Goal: Transaction & Acquisition: Purchase product/service

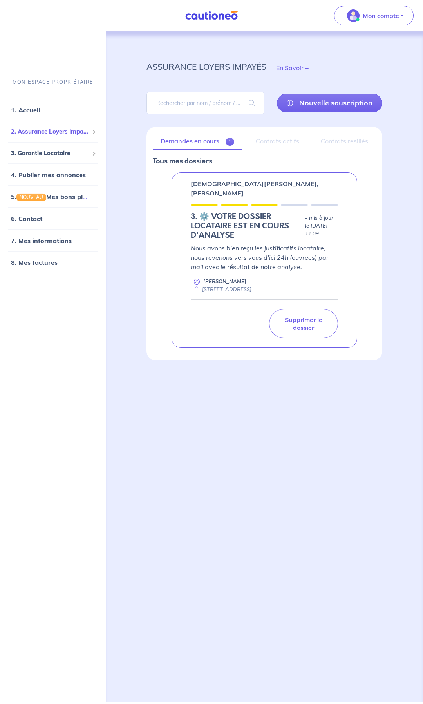
click at [58, 130] on span "2. Assurance Loyers Impayés" at bounding box center [50, 131] width 78 height 9
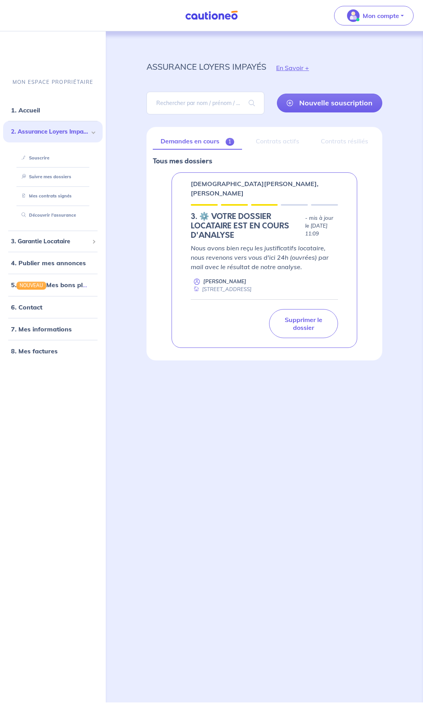
click at [230, 245] on p "Nous avons bien reçu les justificatifs locataire, nous revenons vers vous d'ici…" at bounding box center [264, 257] width 147 height 28
click at [305, 317] on p "Supprimer le dossier" at bounding box center [303, 324] width 49 height 16
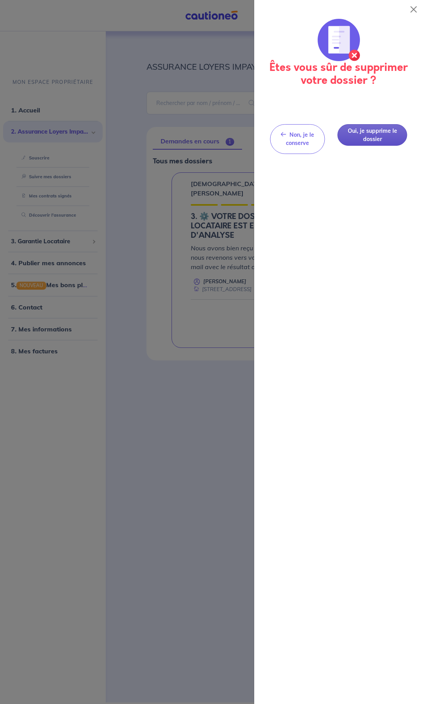
click at [373, 135] on button "Oui, je supprime le dossier" at bounding box center [372, 135] width 70 height 22
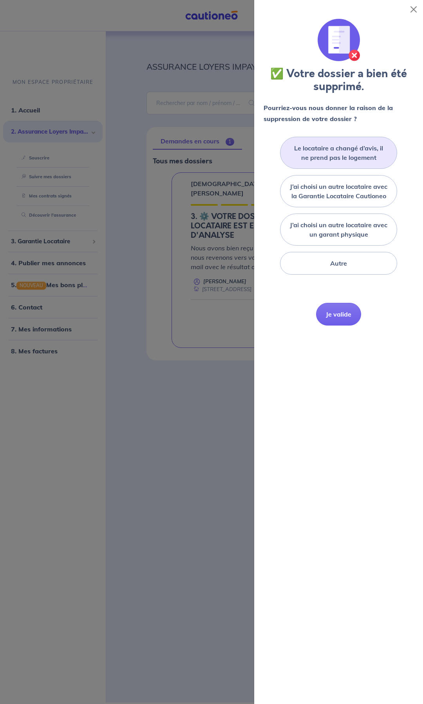
click at [343, 156] on label "Le locataire a changé d’avis, il ne prend pas le logement" at bounding box center [338, 152] width 97 height 19
click at [0, 0] on input "Le locataire a changé d’avis, il ne prend pas le logement" at bounding box center [0, 0] width 0 height 0
click at [339, 336] on button "Je valide" at bounding box center [338, 325] width 45 height 23
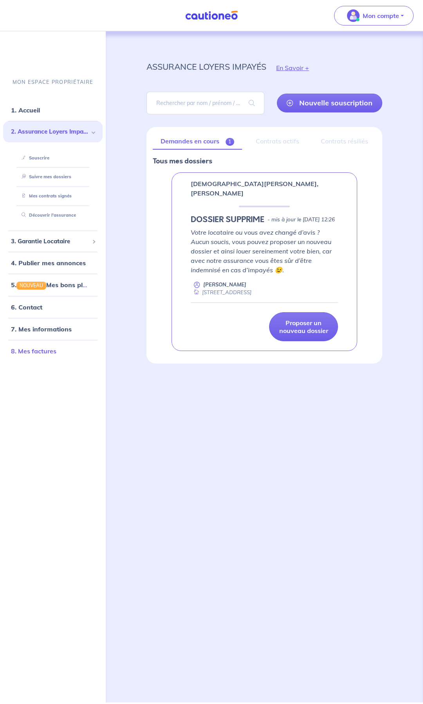
click at [36, 354] on link "8. Mes factures" at bounding box center [33, 351] width 45 height 8
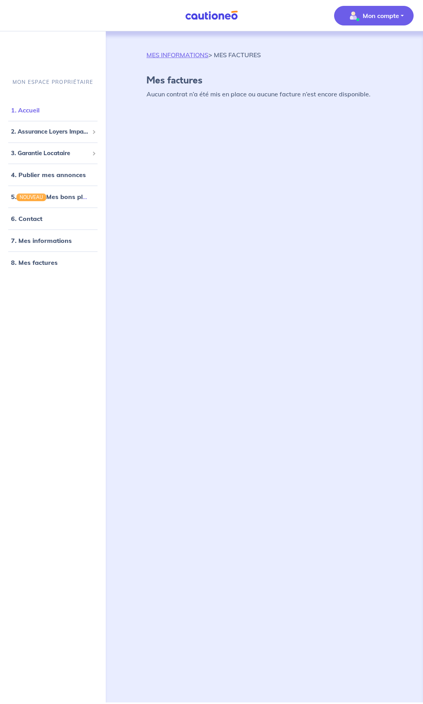
click at [40, 112] on link "1. Accueil" at bounding box center [25, 110] width 29 height 8
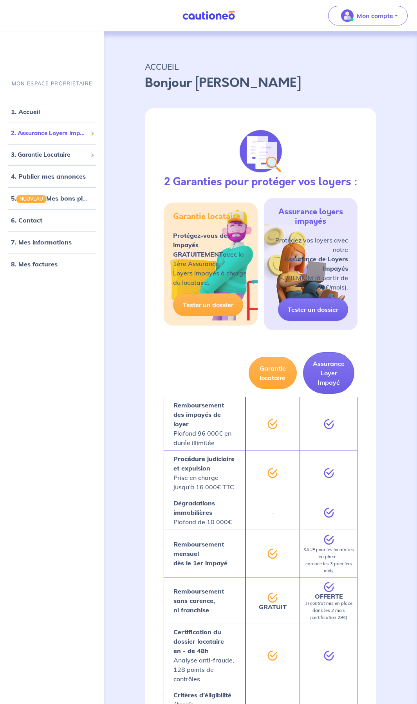
click at [58, 133] on span "2. Assurance Loyers Impayés" at bounding box center [49, 133] width 76 height 9
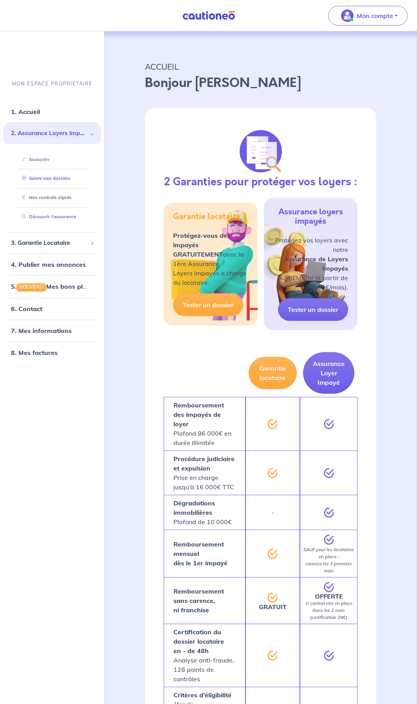
click at [51, 179] on link "Suivre mes dossiers" at bounding box center [44, 177] width 52 height 5
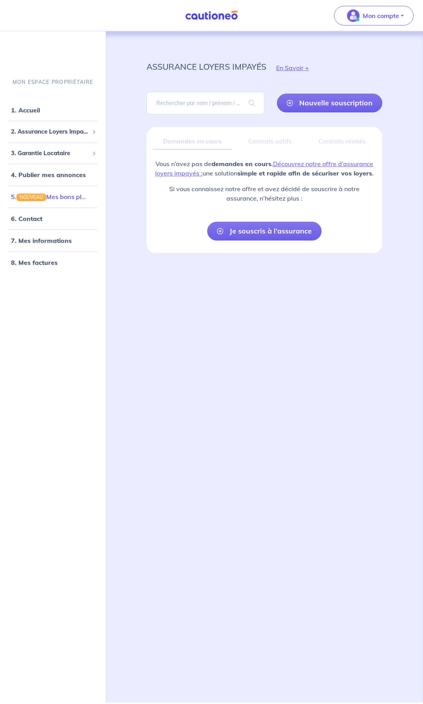
click at [62, 197] on link "5. NOUVEAU Mes bons plans" at bounding box center [51, 197] width 81 height 8
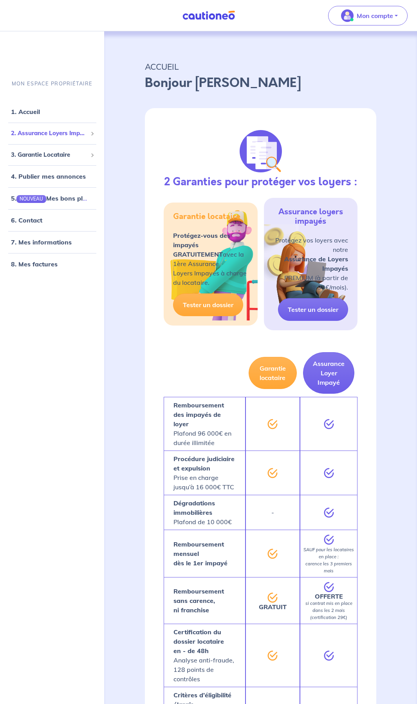
click at [57, 130] on span "2. Assurance Loyers Impayés" at bounding box center [49, 133] width 76 height 9
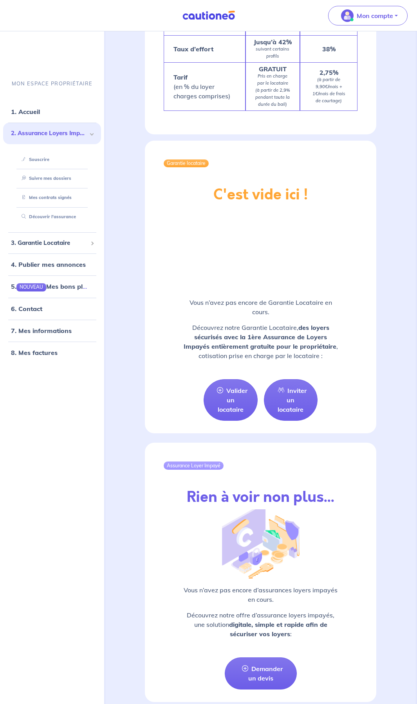
scroll to position [735, 0]
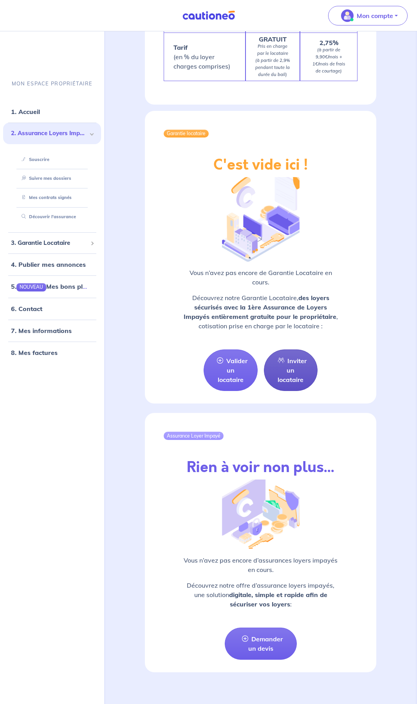
click at [292, 364] on link "Inviter un locataire" at bounding box center [291, 370] width 54 height 42
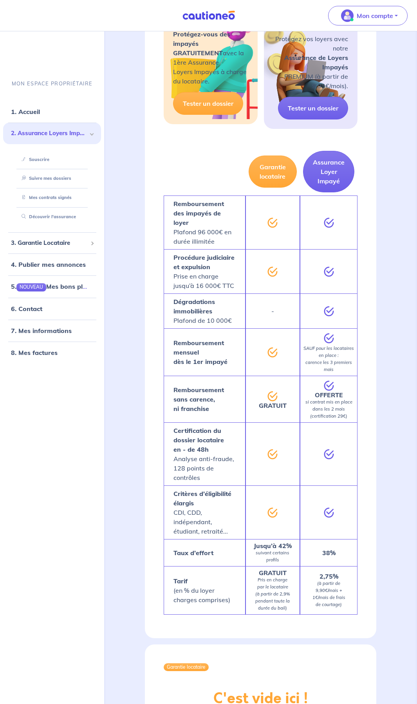
select select "FR"
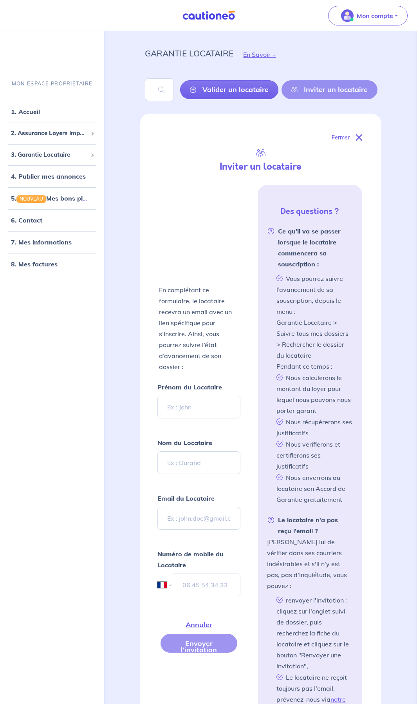
scroll to position [0, 0]
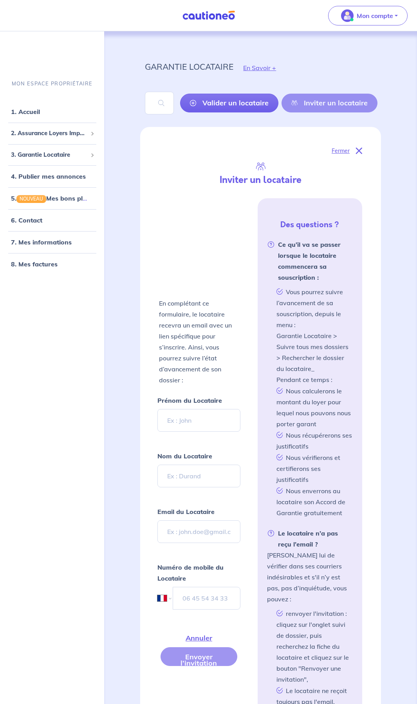
click at [214, 19] on img at bounding box center [208, 16] width 59 height 10
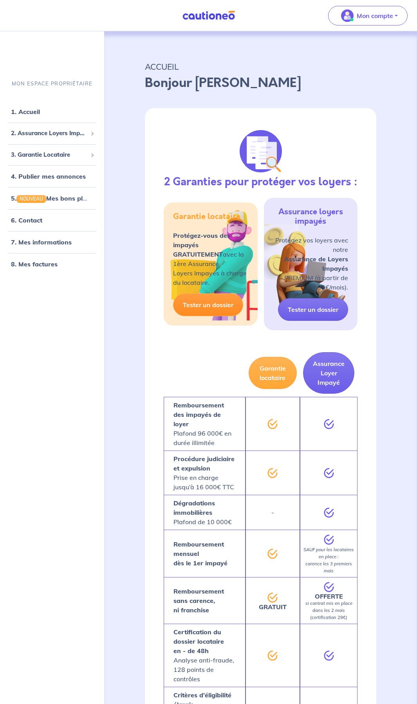
click at [207, 305] on link "Tester un dossier" at bounding box center [208, 304] width 70 height 23
click at [197, 217] on h5 "Garantie locataire" at bounding box center [206, 216] width 67 height 9
click at [314, 310] on link "Tester un dossier" at bounding box center [313, 309] width 70 height 23
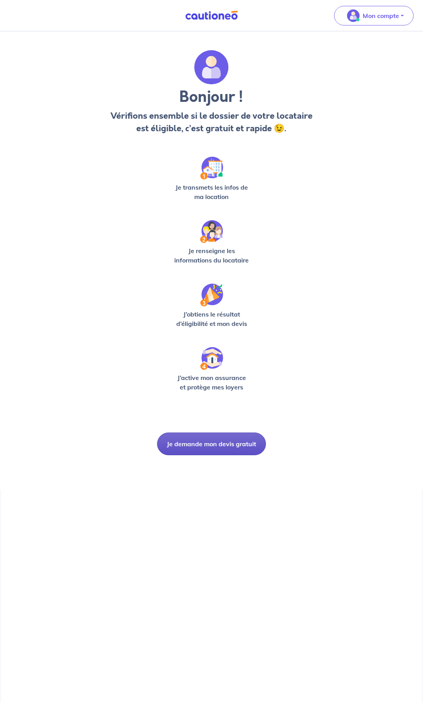
click at [221, 444] on button "Je demande mon devis gratuit" at bounding box center [211, 443] width 109 height 23
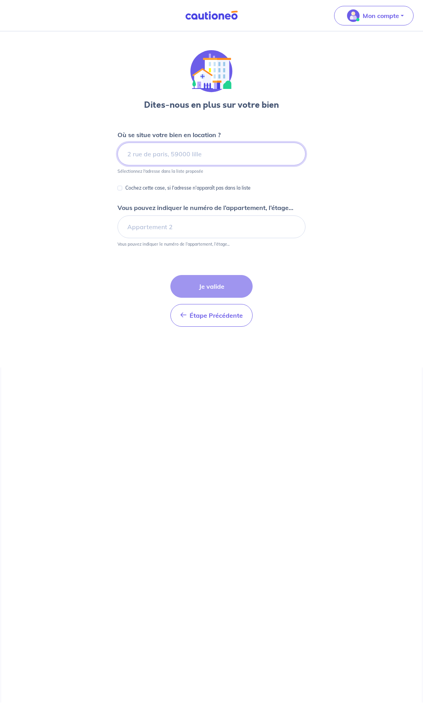
click at [169, 154] on input at bounding box center [211, 154] width 188 height 23
click at [139, 157] on input at bounding box center [211, 154] width 188 height 23
click at [141, 156] on input at bounding box center [211, 154] width 188 height 23
type input "0783519435"
click at [376, 19] on p "Mon compte" at bounding box center [381, 15] width 36 height 9
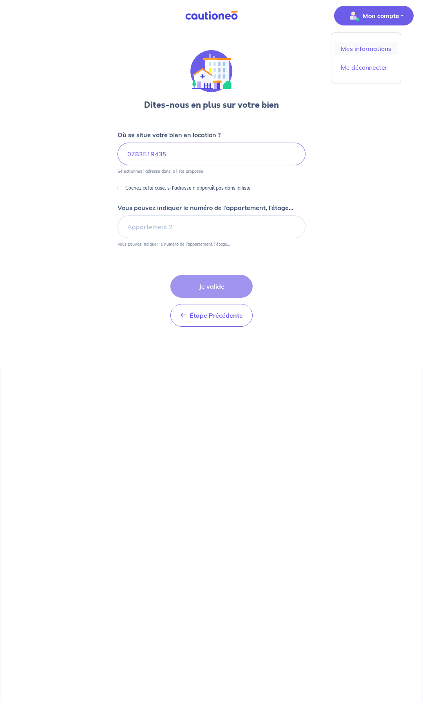
click at [364, 49] on link "Mes informations" at bounding box center [365, 48] width 63 height 13
